Goal: Navigation & Orientation: Find specific page/section

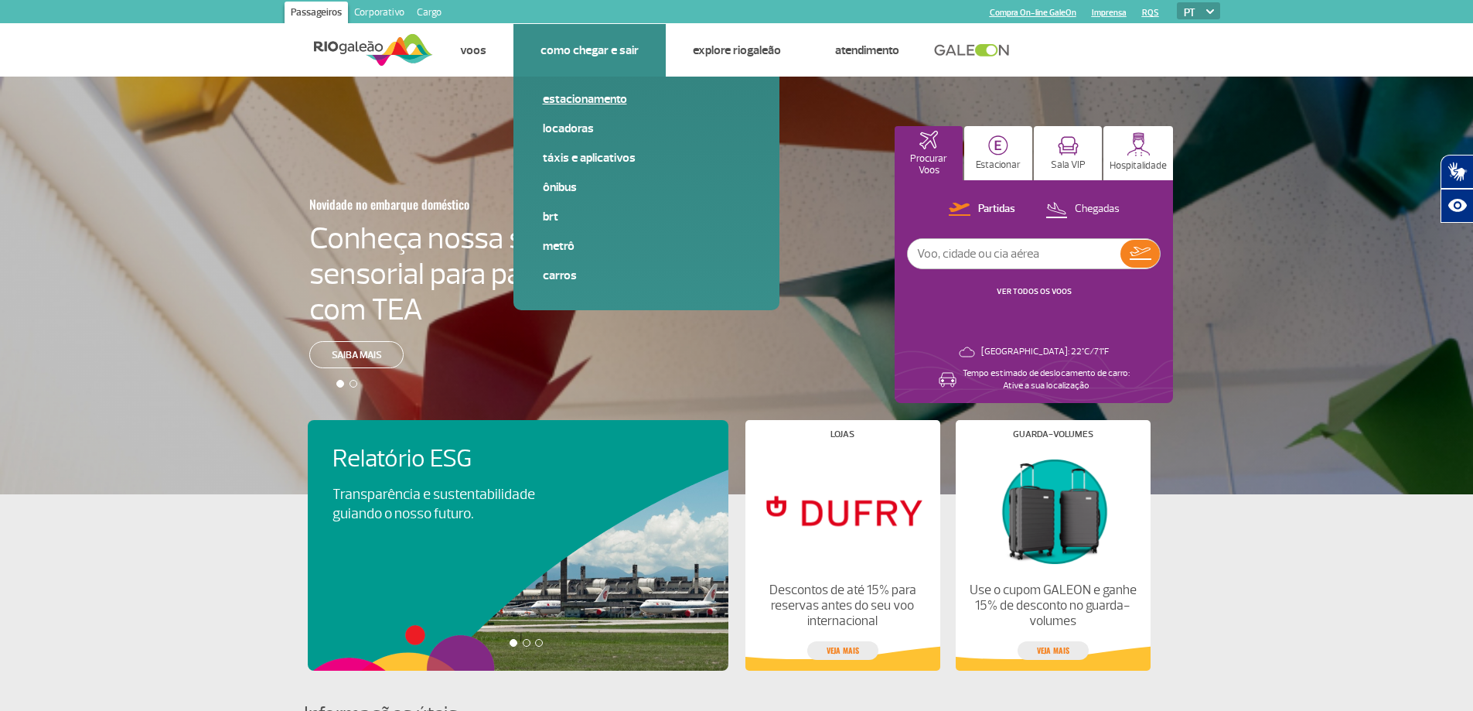
click at [593, 101] on link "Estacionamento" at bounding box center [646, 98] width 207 height 17
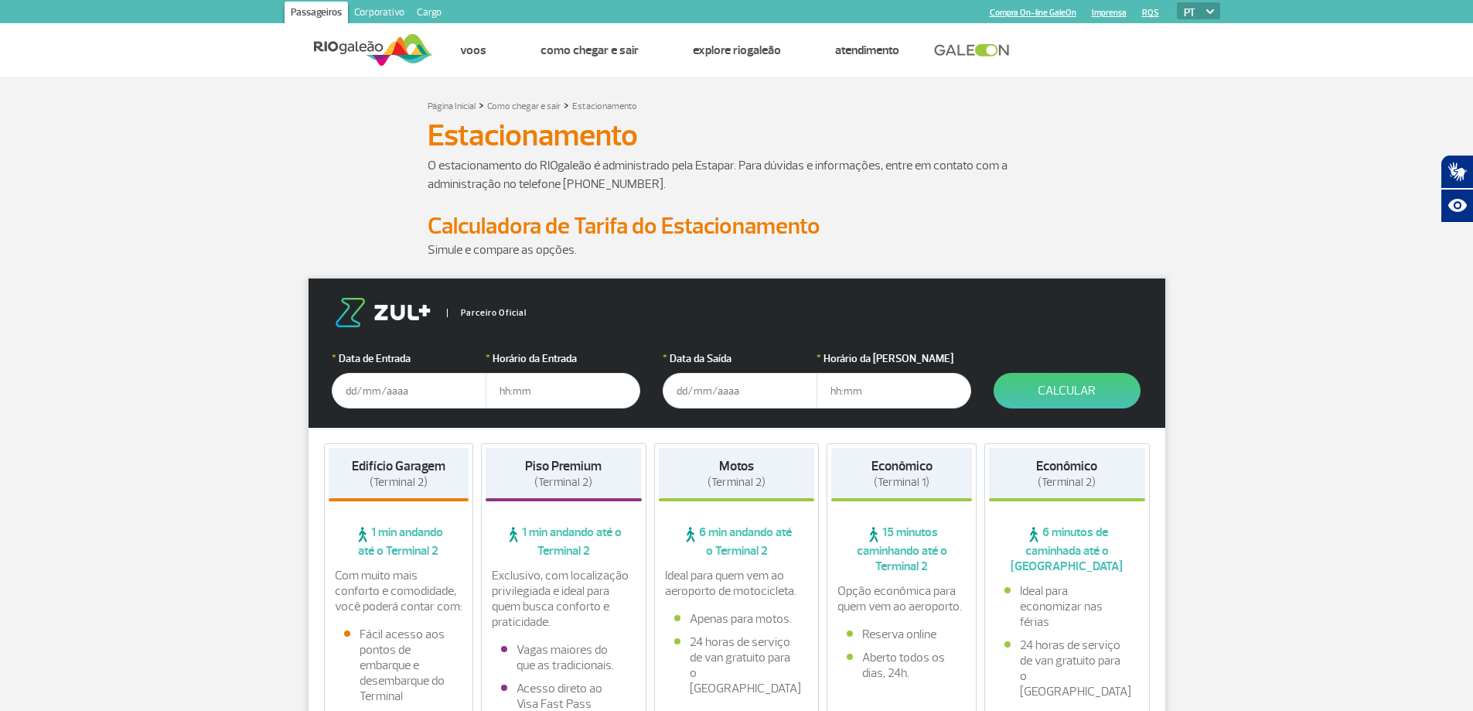
scroll to position [309, 0]
